Goal: Find specific page/section: Find specific page/section

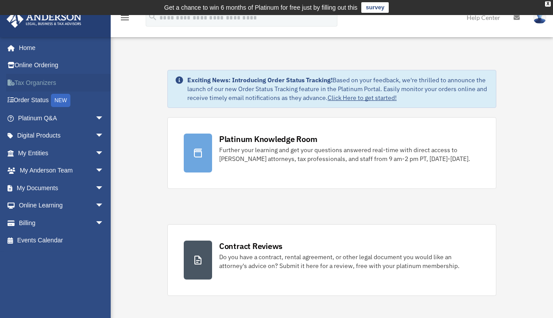
click at [34, 78] on link "Tax Organizers" at bounding box center [61, 83] width 111 height 18
click at [30, 84] on link "Tax Organizers" at bounding box center [61, 83] width 111 height 18
